Goal: Task Accomplishment & Management: Complete application form

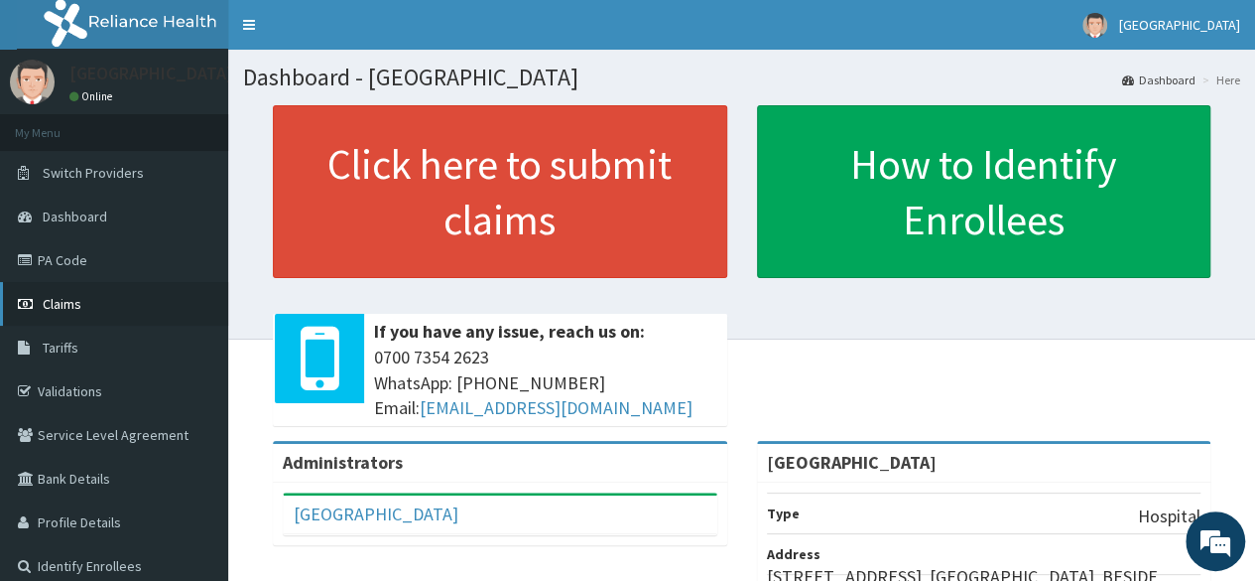
click at [83, 309] on link "Claims" at bounding box center [114, 304] width 228 height 44
click at [93, 258] on link "PA Code" at bounding box center [114, 260] width 228 height 44
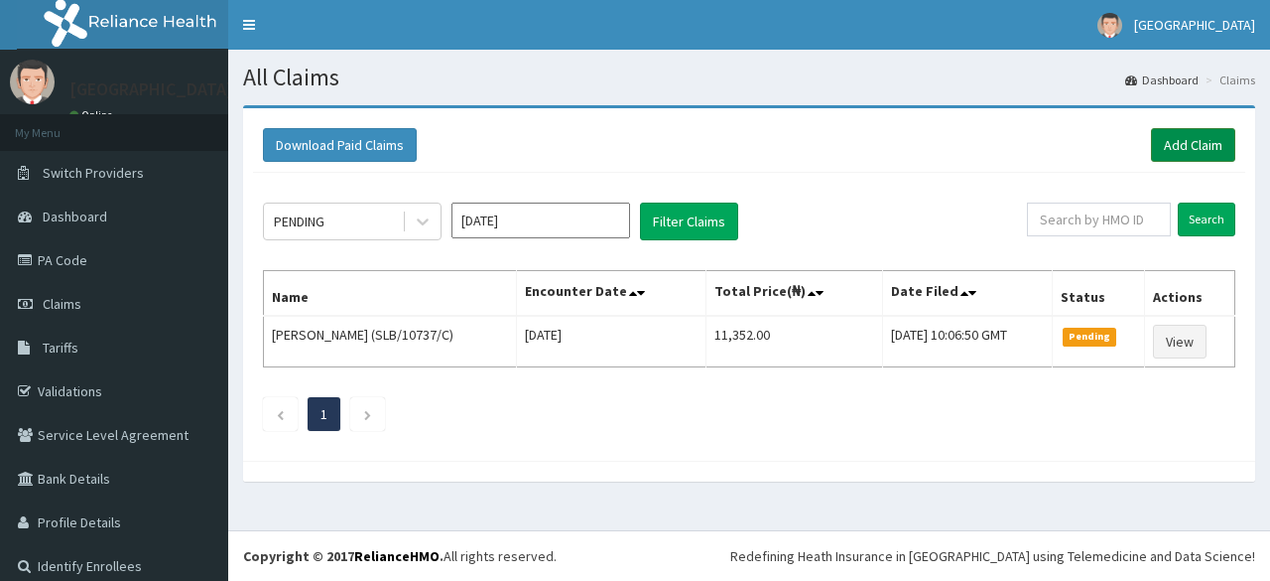
click at [1185, 129] on link "Add Claim" at bounding box center [1193, 145] width 84 height 34
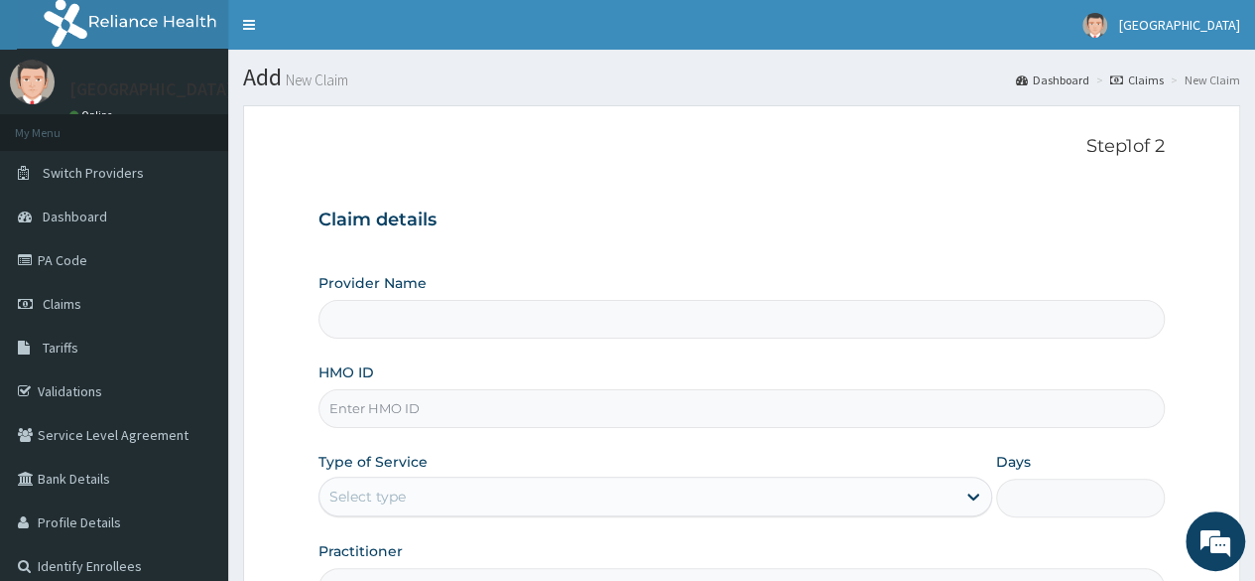
click at [483, 412] on input "HMO ID" at bounding box center [742, 408] width 847 height 39
type input "SFA/15756/A"
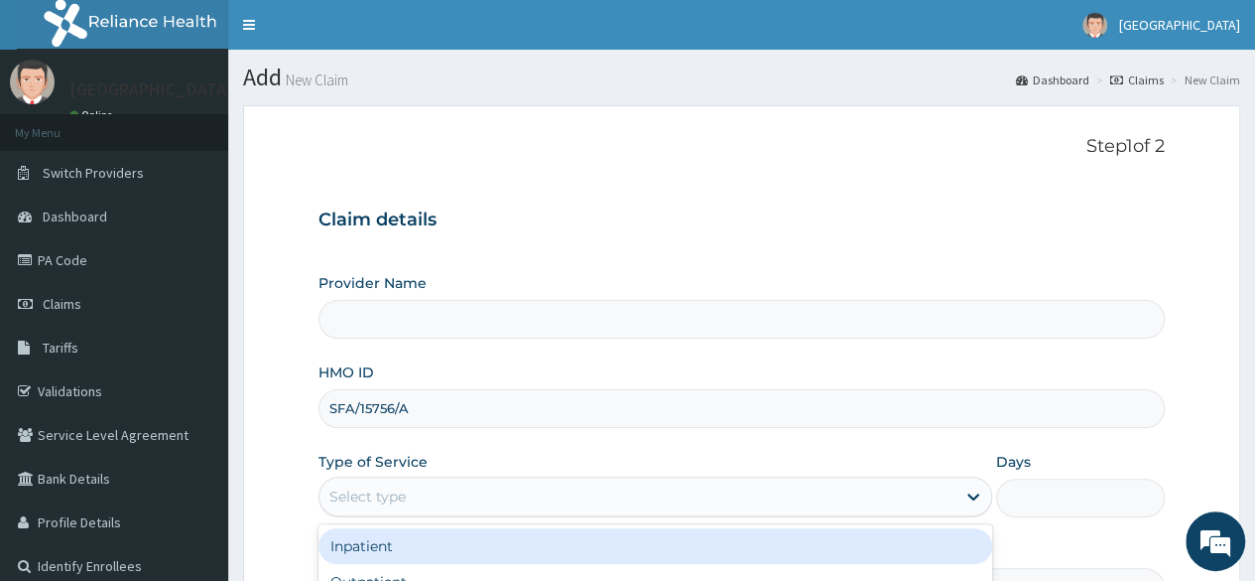
click at [478, 498] on div "Select type" at bounding box center [638, 496] width 636 height 32
click at [455, 551] on div "Inpatient" at bounding box center [656, 546] width 674 height 36
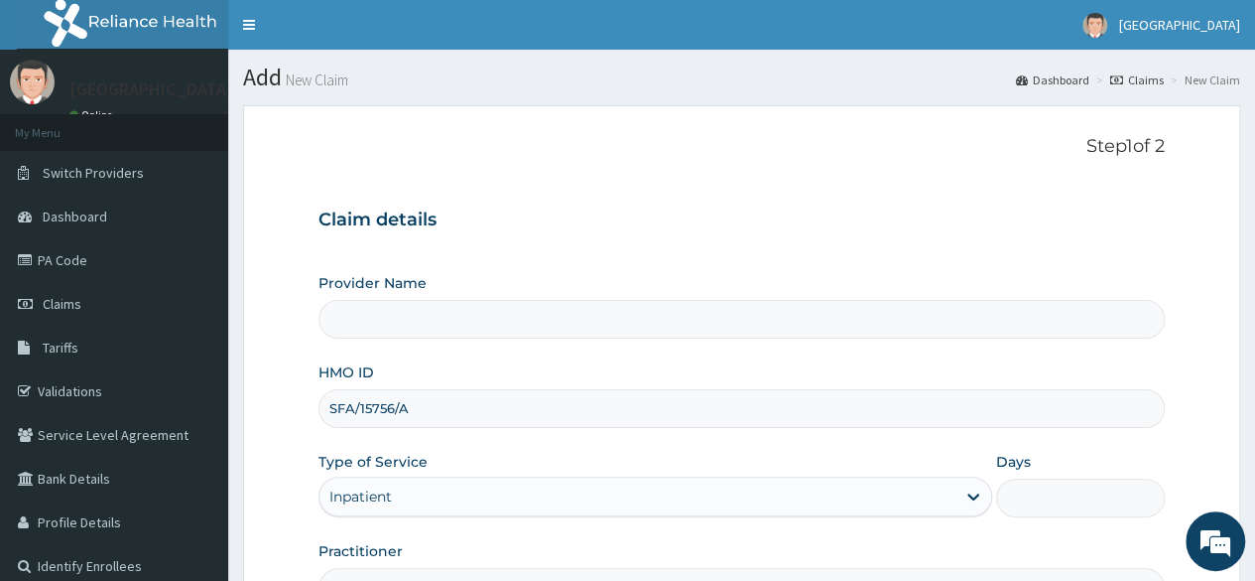
type input "[GEOGRAPHIC_DATA]"
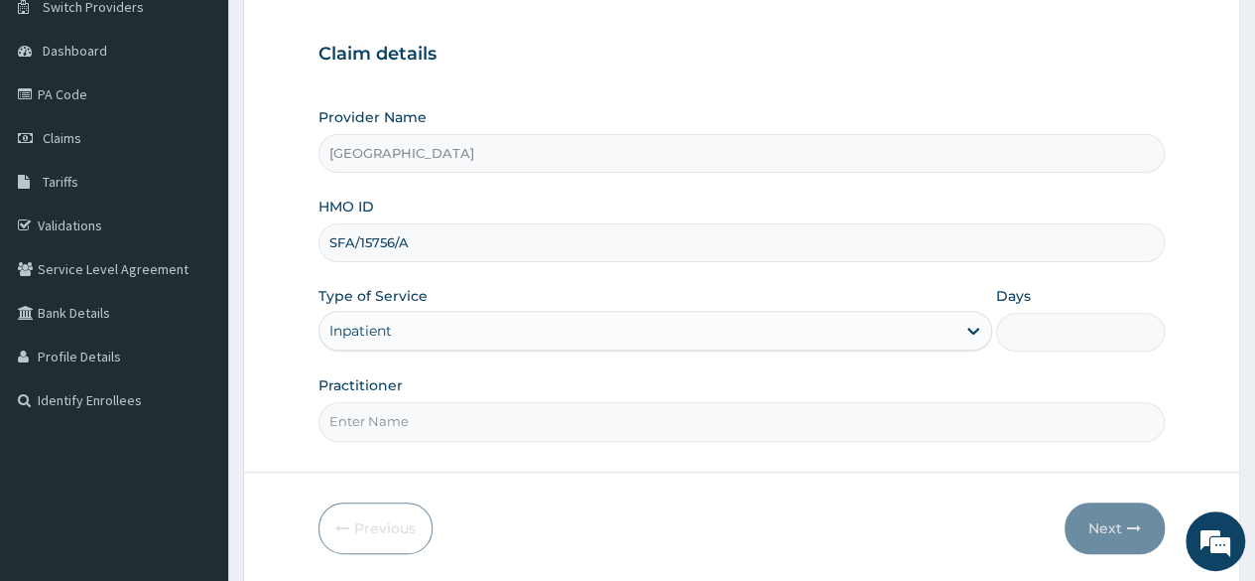
scroll to position [213, 0]
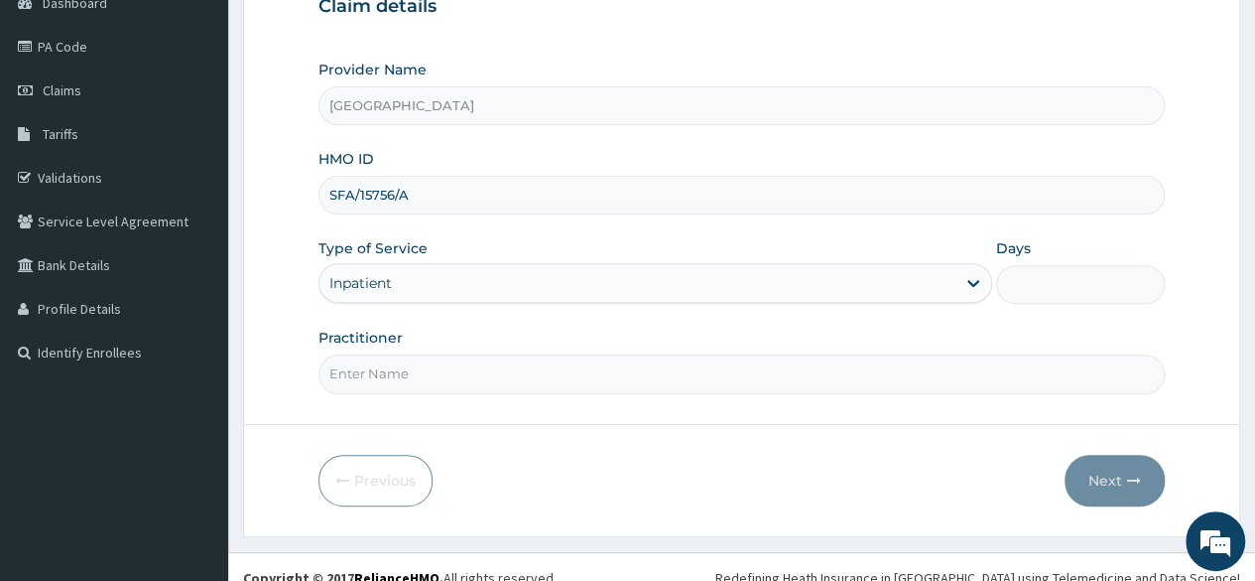
click at [1081, 293] on input "Days" at bounding box center [1080, 284] width 169 height 39
type input "1"
click at [841, 360] on input "Practitioner" at bounding box center [742, 373] width 847 height 39
type input "Dr Seun Omosanya"
click at [1102, 489] on button "Next" at bounding box center [1115, 481] width 100 height 52
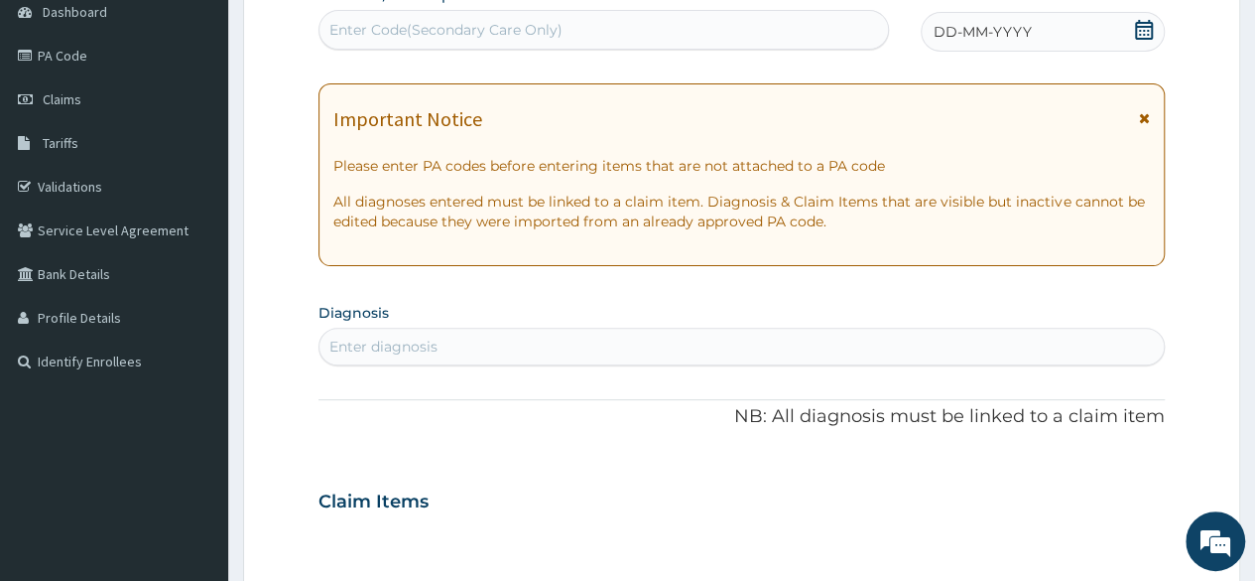
scroll to position [0, 0]
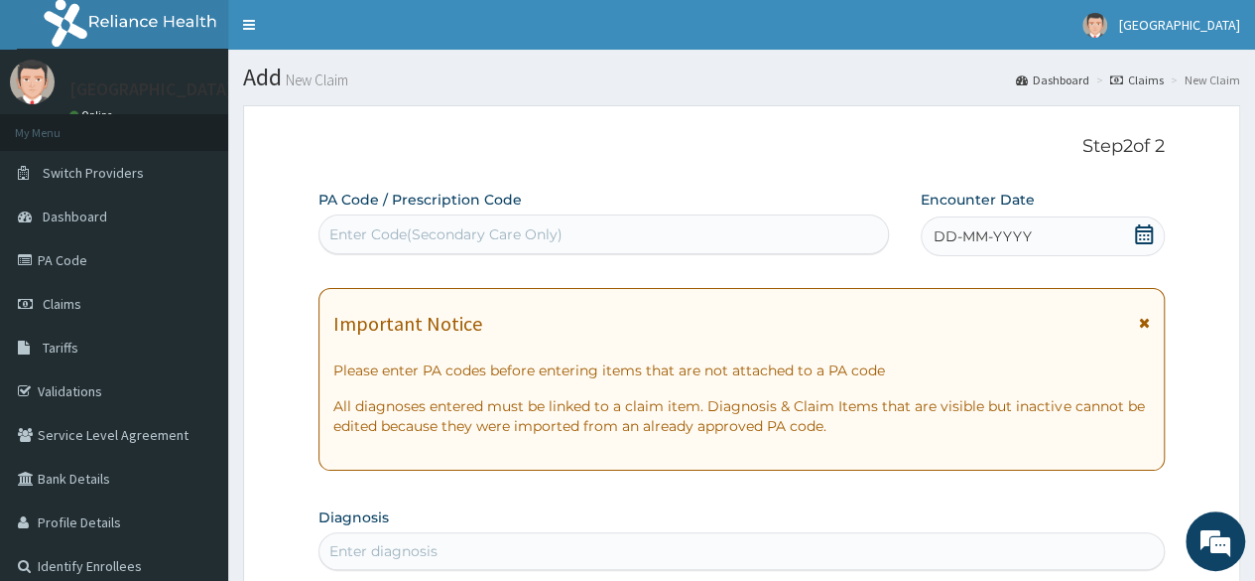
drag, startPoint x: 1266, startPoint y: 303, endPoint x: 1269, endPoint y: 168, distance: 135.0
click at [724, 237] on div "Enter Code(Secondary Care Only)" at bounding box center [604, 234] width 568 height 32
paste input "PA/E030D2"
type input "PA/E030D2"
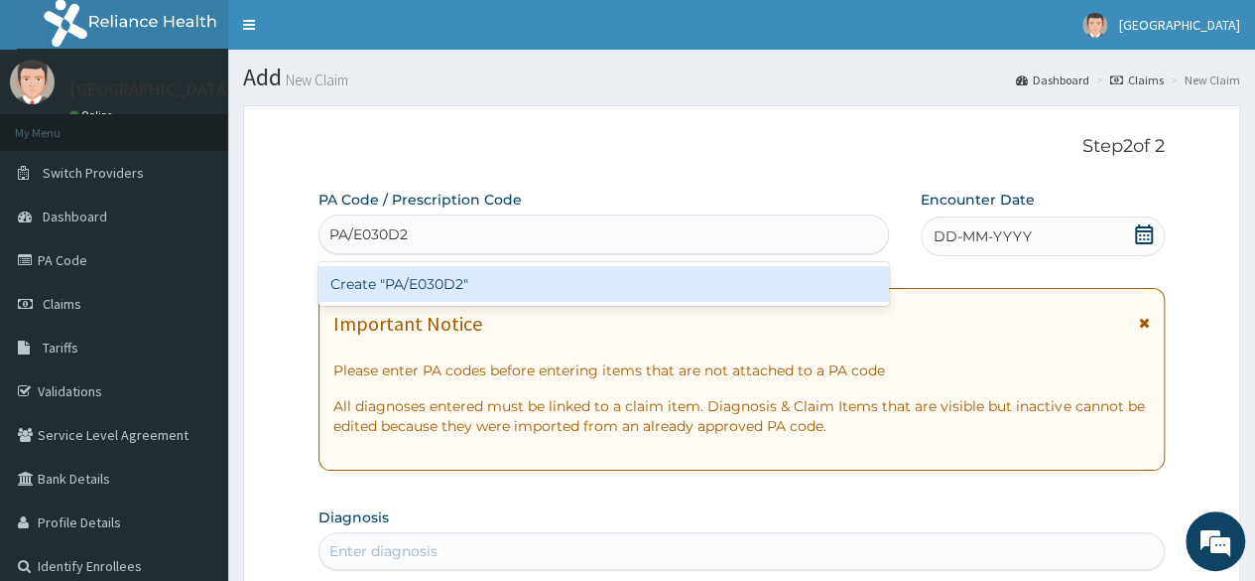
click at [702, 275] on div "Create "PA/E030D2"" at bounding box center [604, 284] width 570 height 36
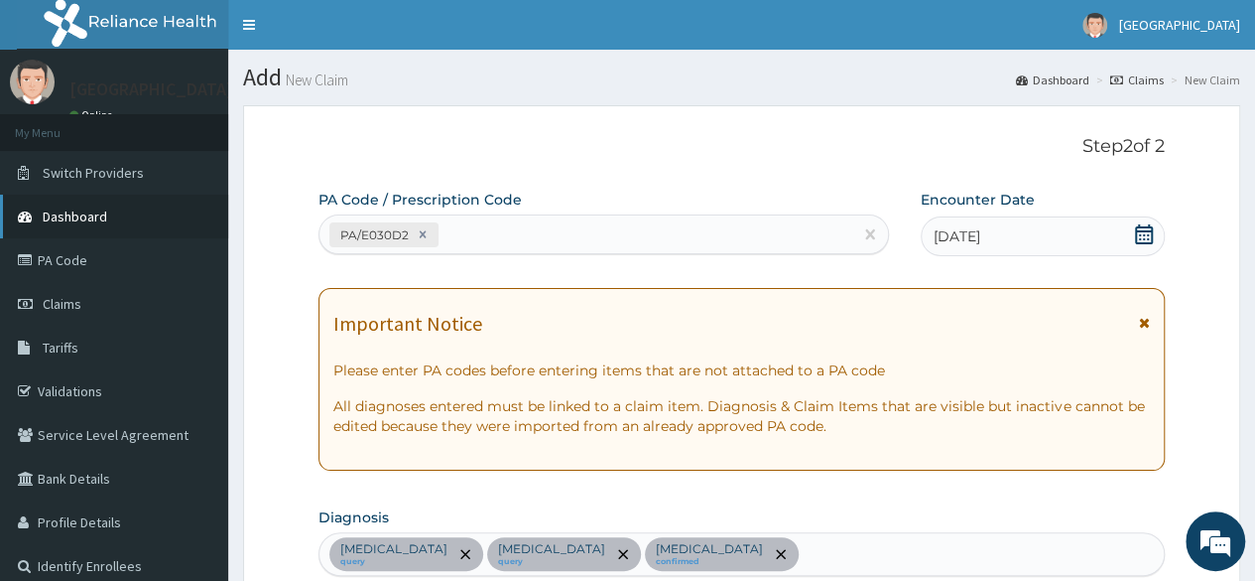
click at [80, 212] on span "Dashboard" at bounding box center [75, 216] width 65 height 18
